Goal: Task Accomplishment & Management: Manage account settings

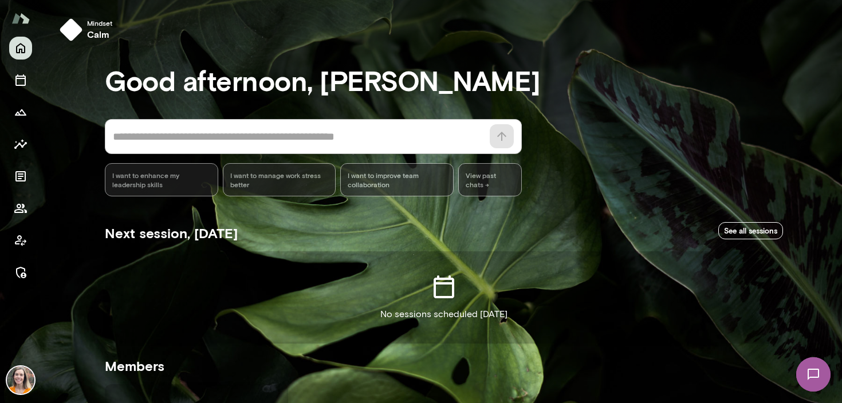
click at [9, 279] on div at bounding box center [20, 160] width 23 height 247
click at [17, 269] on icon "Manage" at bounding box center [21, 273] width 14 height 14
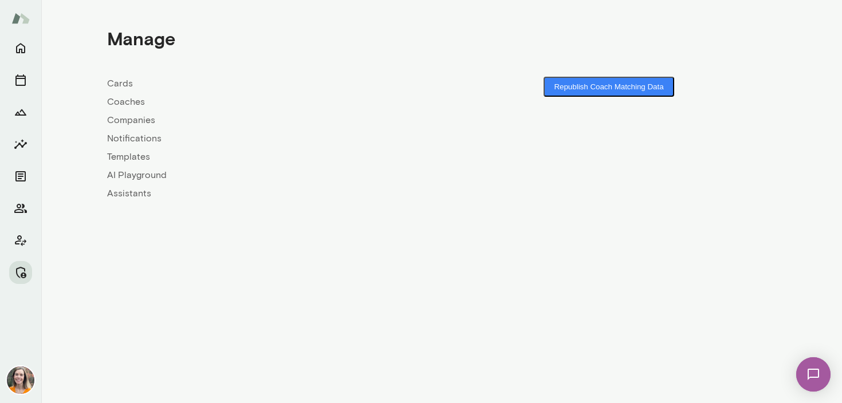
click at [124, 104] on link "Coaches" at bounding box center [274, 102] width 334 height 14
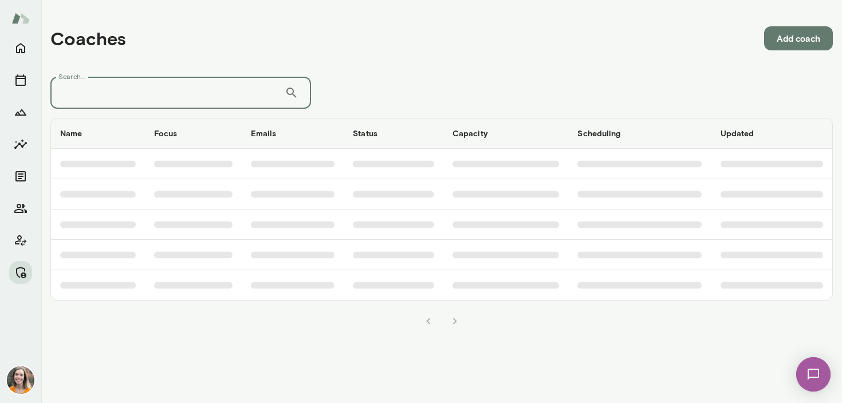
click at [179, 89] on input "Search..." at bounding box center [167, 93] width 234 height 32
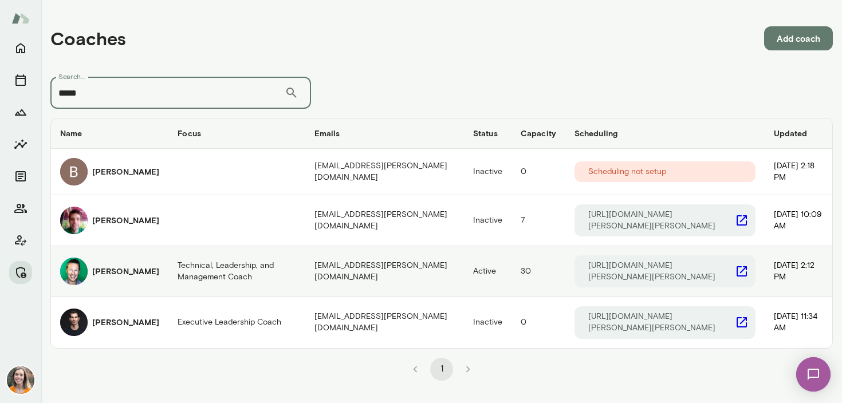
type input "*****"
click at [123, 271] on h6 "[PERSON_NAME]" at bounding box center [125, 271] width 67 height 11
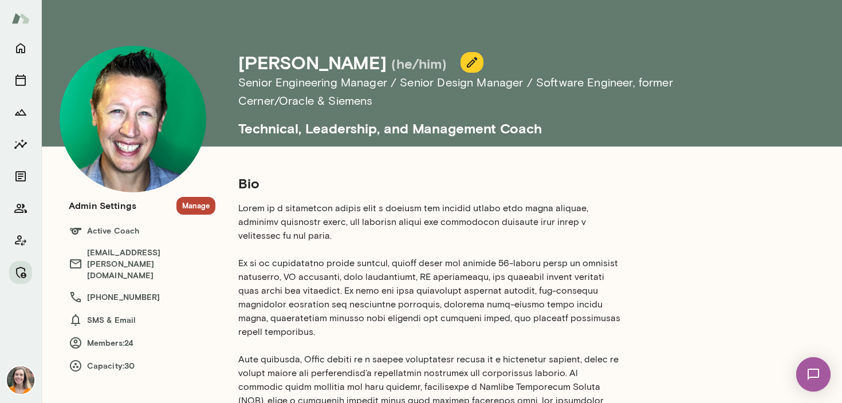
click at [193, 202] on button "Manage" at bounding box center [195, 206] width 39 height 18
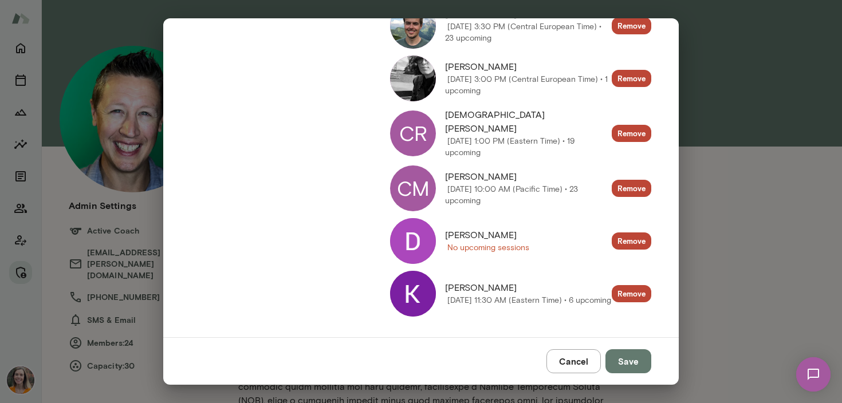
scroll to position [1150, 0]
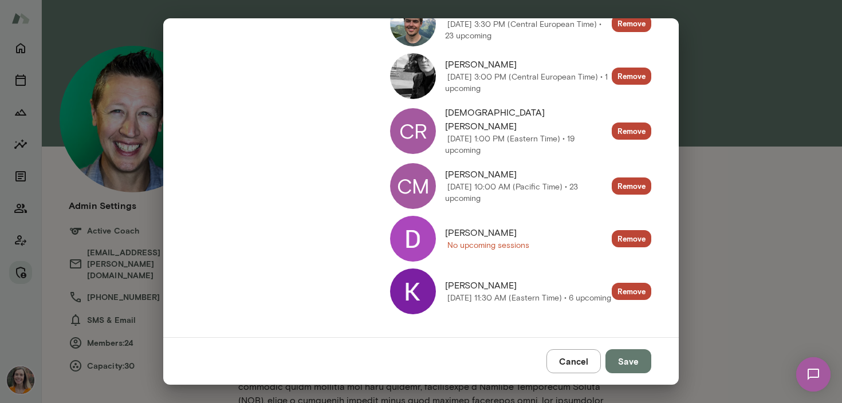
click at [567, 363] on button "Cancel" at bounding box center [573, 361] width 54 height 24
